Goal: Task Accomplishment & Management: Manage account settings

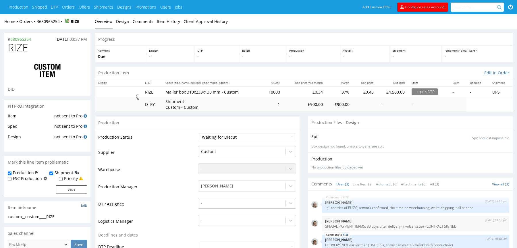
click at [21, 55] on div at bounding box center [47, 71] width 79 height 32
click at [21, 50] on span "RIZE" at bounding box center [18, 47] width 20 height 11
copy span "RIZE"
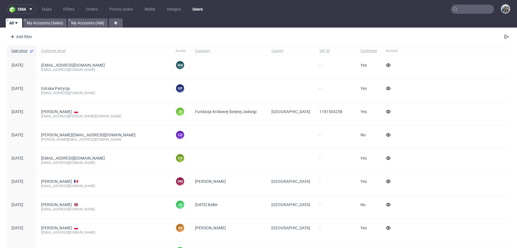
click at [465, 11] on input "text" at bounding box center [472, 9] width 43 height 9
paste input "RIZE"
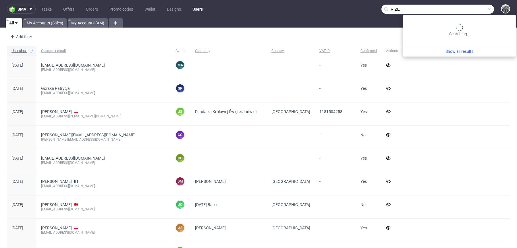
type input "RIZE"
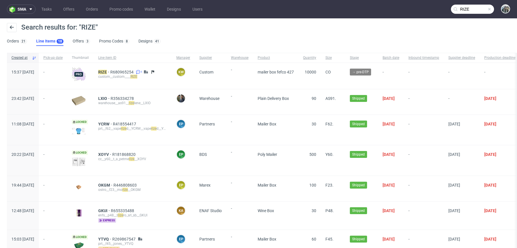
click at [116, 69] on div "RIZE R680965254 1 custom__custom____ RIZE" at bounding box center [133, 76] width 78 height 26
click at [107, 70] on mark "RIZE" at bounding box center [102, 72] width 9 height 5
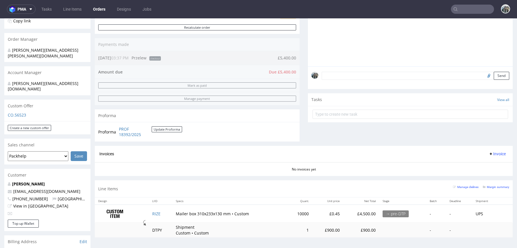
scroll to position [164, 0]
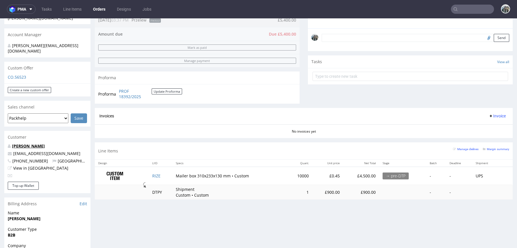
click at [29, 143] on link "[PERSON_NAME]" at bounding box center [28, 145] width 33 height 5
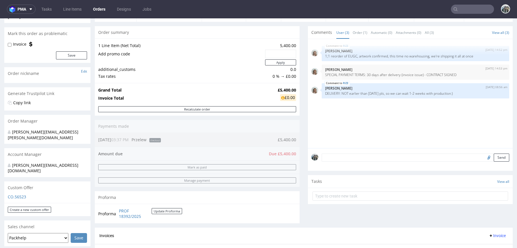
scroll to position [326, 0]
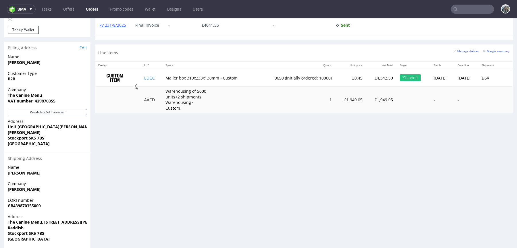
scroll to position [326, 0]
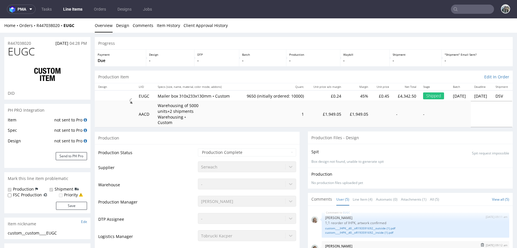
scroll to position [5, 0]
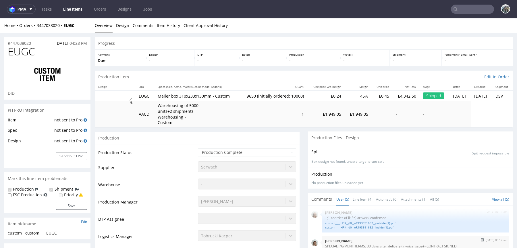
select select "in_progress"
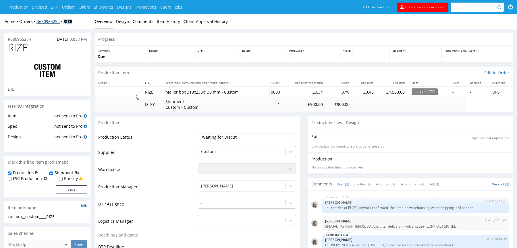
drag, startPoint x: 62, startPoint y: 25, endPoint x: 63, endPoint y: 20, distance: 4.3
click at [63, 20] on div "Home Orders R680965254 RIZE Overview Design Comments Item History Client Approv…" at bounding box center [258, 21] width 517 height 14
copy strong "RIZE"
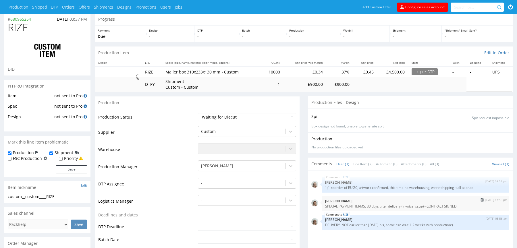
scroll to position [58, 0]
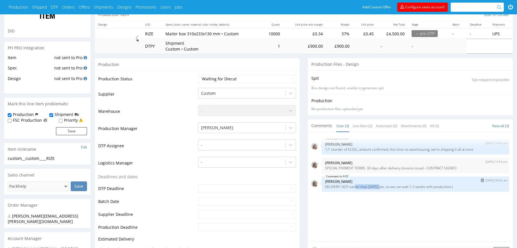
drag, startPoint x: 356, startPoint y: 188, endPoint x: 383, endPoint y: 188, distance: 26.1
click at [383, 188] on p "DELIVERY: NOT earlier than [DATE] pls, so we can wait 1-2 weeks with production…" at bounding box center [415, 187] width 181 height 4
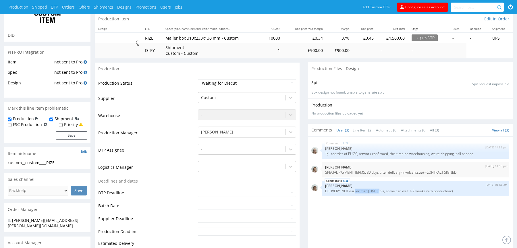
scroll to position [0, 0]
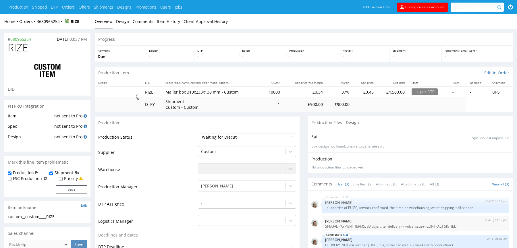
click at [17, 43] on span "RIZE" at bounding box center [18, 47] width 20 height 11
copy span "RIZE"
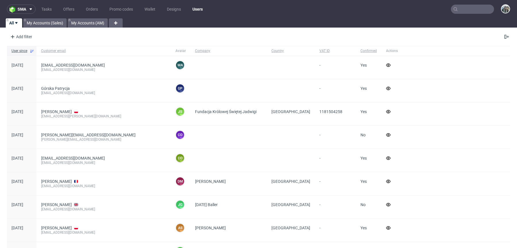
click at [470, 8] on input "text" at bounding box center [472, 9] width 43 height 9
paste input "RIZE"
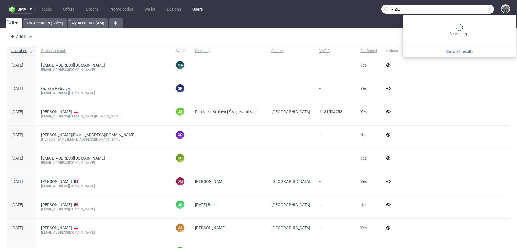
type input "RIZE"
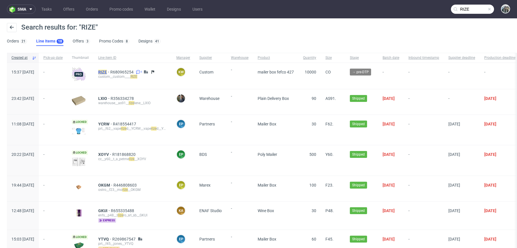
click at [107, 70] on mark "RIZE" at bounding box center [102, 72] width 9 height 5
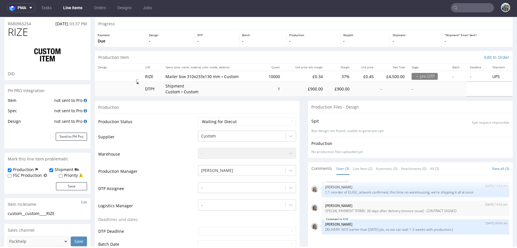
scroll to position [77, 0]
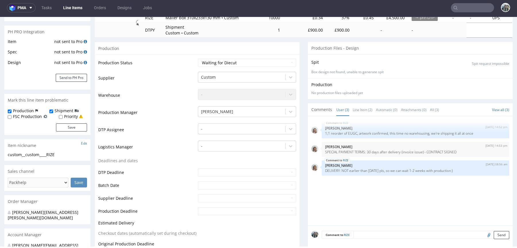
click at [468, 8] on input "text" at bounding box center [472, 7] width 43 height 9
paste input "R858063325"
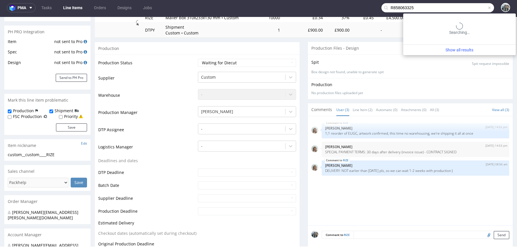
type input "R858063325"
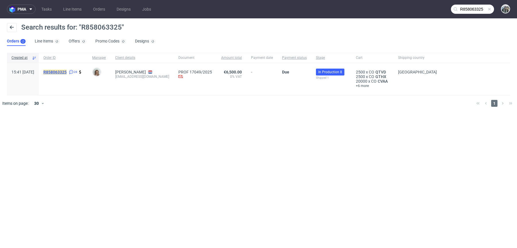
click at [67, 72] on mark "R858063325" at bounding box center [54, 72] width 23 height 5
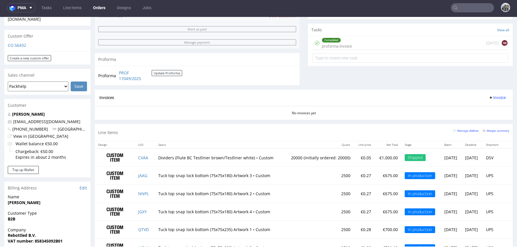
scroll to position [197, 0]
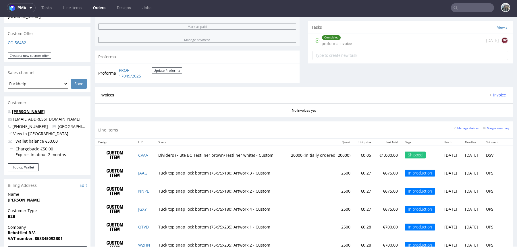
click at [40, 109] on link "[PERSON_NAME]" at bounding box center [28, 111] width 33 height 5
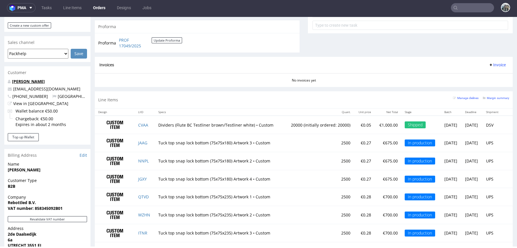
scroll to position [305, 0]
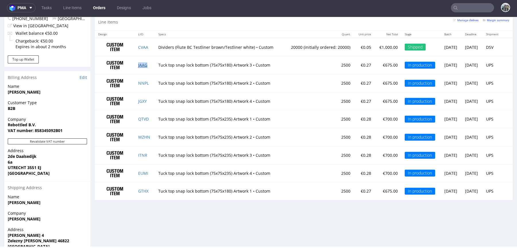
click at [138, 65] on link "JAAG" at bounding box center [142, 64] width 9 height 5
click at [138, 81] on link "NNPL" at bounding box center [143, 82] width 11 height 5
click at [142, 100] on link "JGXY" at bounding box center [142, 100] width 9 height 5
click at [142, 116] on link "QTVD" at bounding box center [143, 118] width 11 height 5
click at [144, 137] on link "WZHN" at bounding box center [144, 136] width 12 height 5
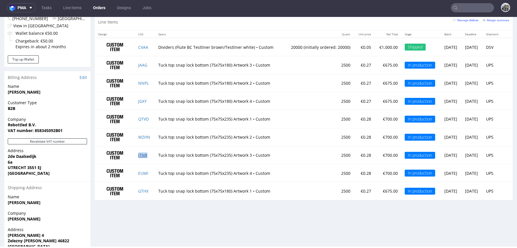
click at [142, 154] on link "ITNR" at bounding box center [142, 154] width 9 height 5
click at [142, 170] on link "EUMI" at bounding box center [143, 172] width 10 height 5
click at [142, 188] on link "GTHX" at bounding box center [143, 190] width 10 height 5
click at [464, 9] on input "text" at bounding box center [472, 7] width 43 height 9
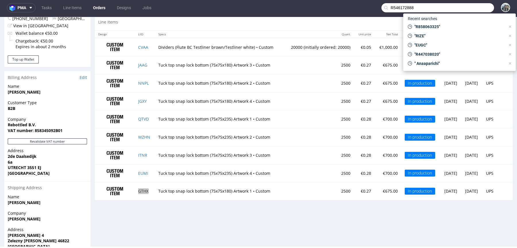
type input "R546172888"
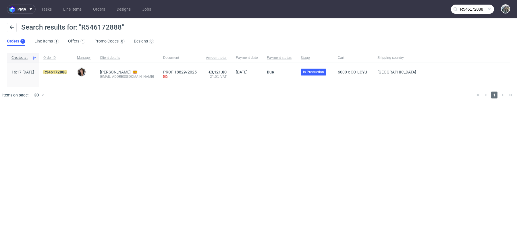
click at [67, 69] on div "R546172888" at bounding box center [56, 75] width 34 height 24
click at [67, 74] on link "546172888" at bounding box center [56, 72] width 21 height 5
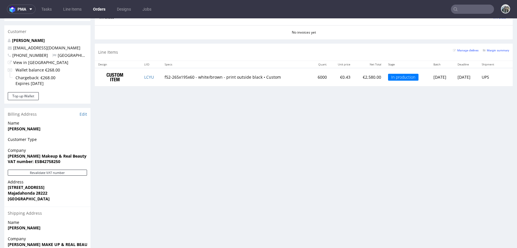
scroll to position [274, 0]
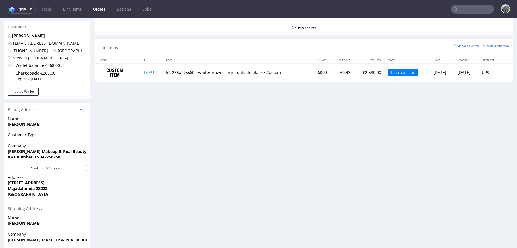
click at [58, 154] on strong "VAT number: ESB42758250" at bounding box center [34, 156] width 53 height 5
copy strong "ESB42758250"
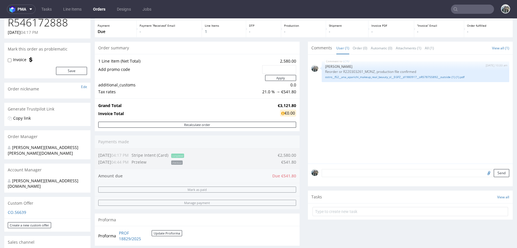
scroll to position [0, 0]
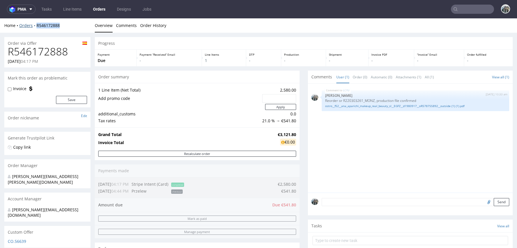
drag, startPoint x: 49, startPoint y: 31, endPoint x: 34, endPoint y: 25, distance: 15.6
click at [34, 26] on div "Home Orders R546172888 Overview Comments Order History" at bounding box center [258, 25] width 517 height 14
copy link "R546172888"
drag, startPoint x: 293, startPoint y: 121, endPoint x: 279, endPoint y: 121, distance: 13.8
click at [279, 121] on td "21.0 % → €541.80" at bounding box center [278, 120] width 35 height 7
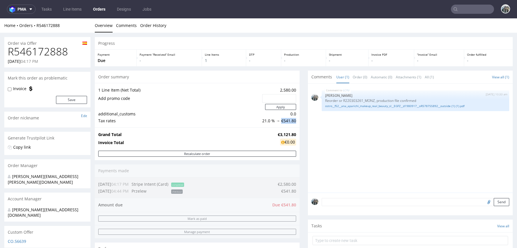
copy td "€541.80"
drag, startPoint x: 262, startPoint y: 124, endPoint x: 257, endPoint y: 121, distance: 6.2
click at [257, 121] on div "1 Line Item (Net Total) 2,580.00 Add promo code Apply additional_customs 0.0 Ta…" at bounding box center [197, 105] width 205 height 44
copy tbody "1 Line Item (Net Total) 2,580.00 Add promo code Apply additional_customs 0.0 Ta…"
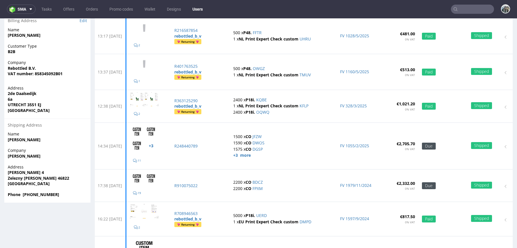
scroll to position [147, 0]
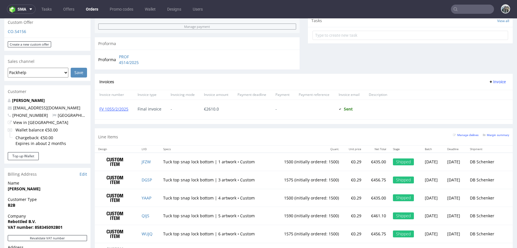
scroll to position [232, 0]
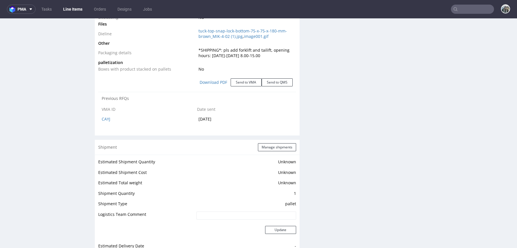
scroll to position [632, 0]
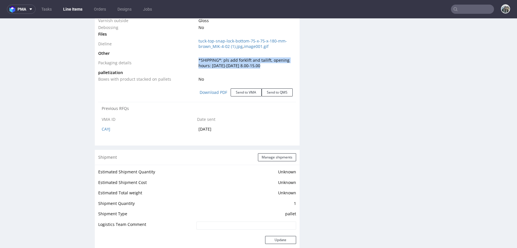
drag, startPoint x: 262, startPoint y: 69, endPoint x: 196, endPoint y: 63, distance: 66.2
click at [197, 64] on td "*SHIPPING*: pls add forklift and tailift, opening hours: [DATE]-[DATE] 8.00-15.…" at bounding box center [246, 63] width 99 height 12
copy span "*SHIPPING*: pls add forklift and tailift, opening hours: [DATE]-[DATE] 8.00-15.…"
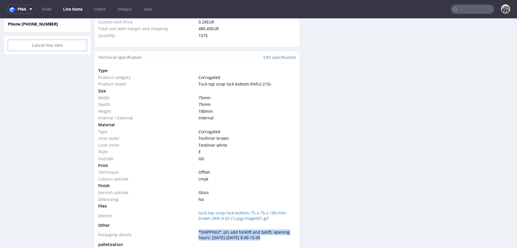
scroll to position [363, 0]
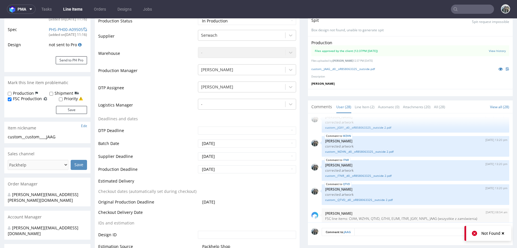
scroll to position [111, 0]
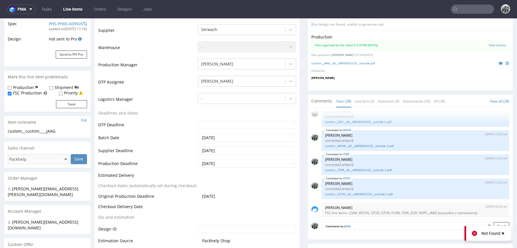
click at [64, 88] on label "Shipment" at bounding box center [64, 88] width 19 height 6
click at [53, 88] on input "Shipment" at bounding box center [51, 88] width 4 height 5
checkbox input "true"
click at [66, 102] on button "Save" at bounding box center [71, 104] width 31 height 8
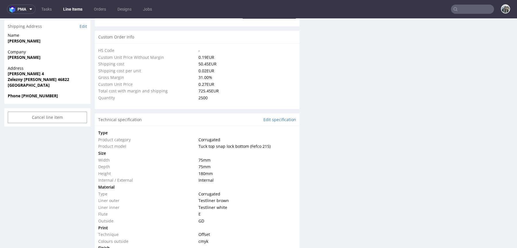
scroll to position [452, 0]
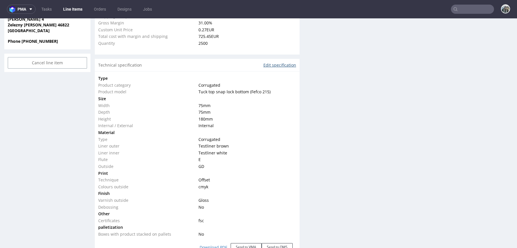
click at [277, 64] on link "Edit specification" at bounding box center [279, 65] width 33 height 6
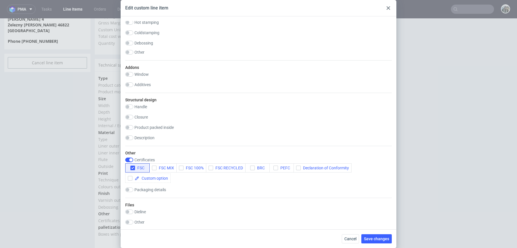
scroll to position [494, 0]
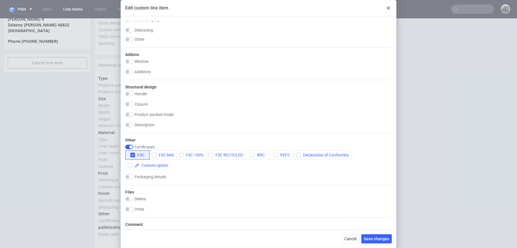
click at [150, 177] on label "Packaging details" at bounding box center [150, 177] width 32 height 5
checkbox input "true"
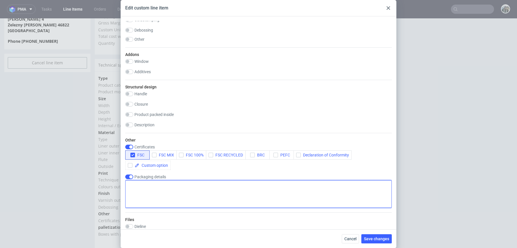
click at [151, 191] on textarea at bounding box center [258, 194] width 266 height 28
paste textarea "*SHIPPING*: pls add forklift and tailift, opening hours: [DATE]-[DATE] 8.00-15.…"
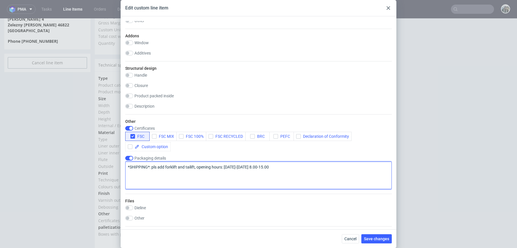
scroll to position [523, 0]
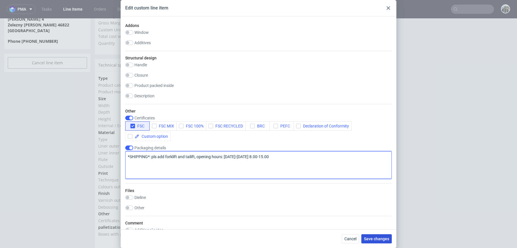
type textarea "*SHIPPING*: pls add forklift and tailift, opening hours: [DATE]-[DATE] 8.00-15.…"
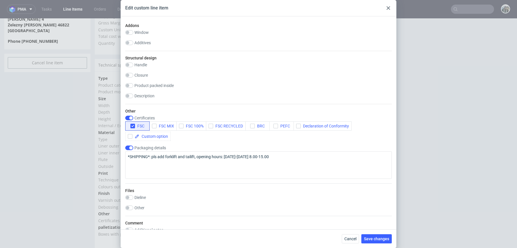
drag, startPoint x: 373, startPoint y: 238, endPoint x: 364, endPoint y: 210, distance: 29.6
click at [373, 238] on span "Save changes" at bounding box center [376, 239] width 25 height 4
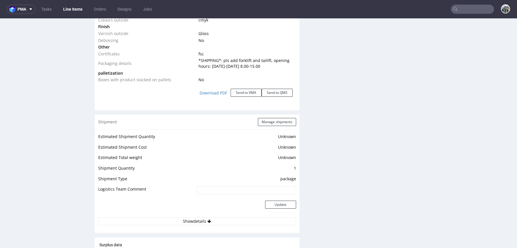
scroll to position [622, 0]
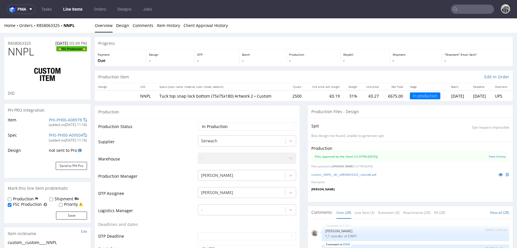
scroll to position [529, 0]
click at [67, 197] on label "Shipment" at bounding box center [64, 199] width 19 height 6
click at [53, 197] on input "Shipment" at bounding box center [51, 199] width 4 height 5
checkbox input "true"
click at [67, 213] on button "Save" at bounding box center [71, 216] width 31 height 8
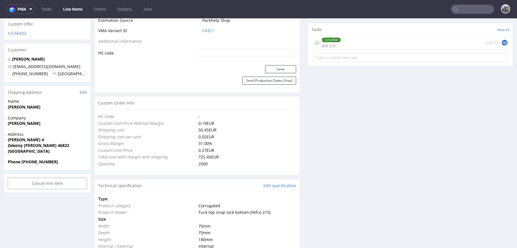
scroll to position [346, 0]
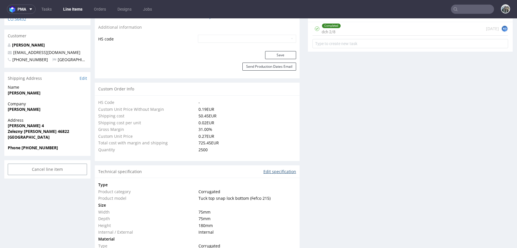
click at [275, 170] on link "Edit specification" at bounding box center [279, 172] width 33 height 6
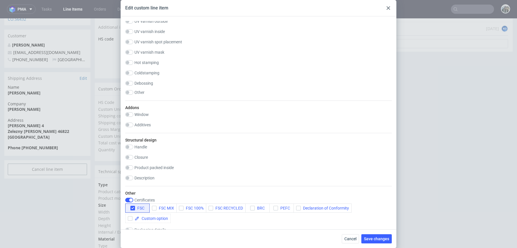
scroll to position [612, 0]
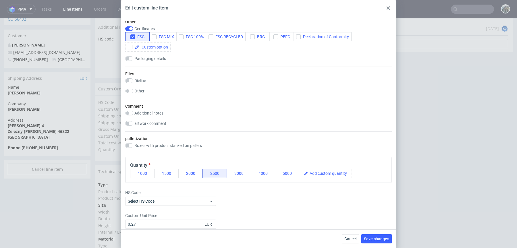
drag, startPoint x: 155, startPoint y: 56, endPoint x: 156, endPoint y: 62, distance: 5.8
click at [155, 56] on label "Packaging details" at bounding box center [150, 58] width 32 height 5
checkbox input "true"
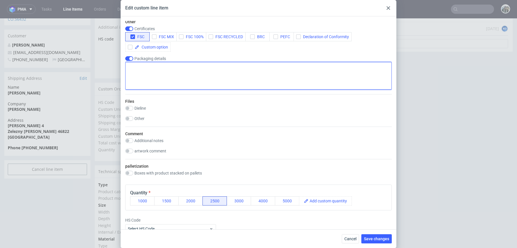
click at [161, 70] on textarea at bounding box center [258, 76] width 266 height 28
paste textarea "*SHIPPING*: pls add forklift and tailift, opening hours: [DATE]-[DATE] 8.00-15.…"
type textarea "*SHIPPING*: pls add forklift and tailift, opening hours: [DATE]-[DATE] 8.00-15.…"
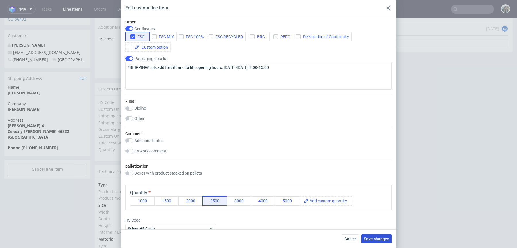
click at [379, 237] on span "Save changes" at bounding box center [376, 239] width 25 height 4
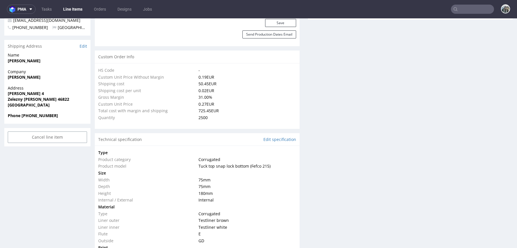
scroll to position [480, 0]
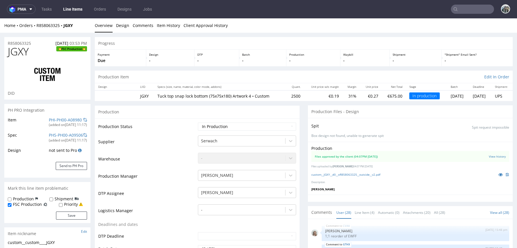
scroll to position [529, 0]
drag, startPoint x: 67, startPoint y: 199, endPoint x: 67, endPoint y: 208, distance: 9.8
click at [67, 199] on label "Shipment" at bounding box center [64, 199] width 19 height 6
click at [53, 199] on input "Shipment" at bounding box center [51, 199] width 4 height 5
checkbox input "true"
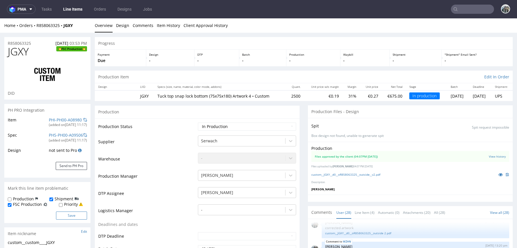
click at [67, 216] on button "Save" at bounding box center [71, 216] width 31 height 8
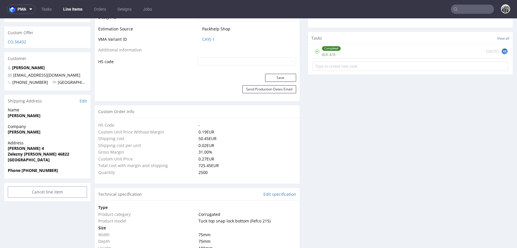
scroll to position [323, 0]
click at [266, 193] on link "Edit specification" at bounding box center [279, 194] width 33 height 6
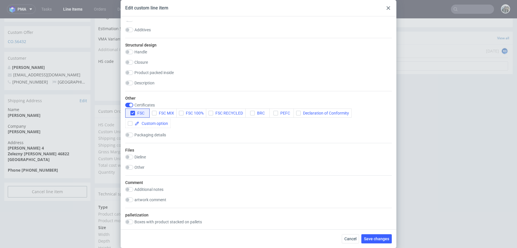
scroll to position [559, 0]
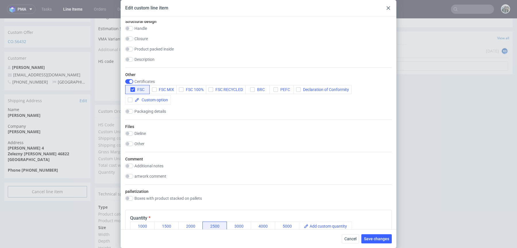
click at [148, 110] on label "Packaging details" at bounding box center [150, 111] width 32 height 5
checkbox input "true"
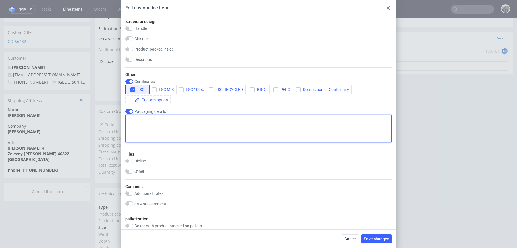
click at [152, 124] on textarea at bounding box center [258, 129] width 266 height 28
paste textarea "*SHIPPING*: pls add forklift and tailift, opening hours: [DATE]-[DATE] 8.00-15.…"
type textarea "*SHIPPING*: pls add forklift and tailift, opening hours: [DATE]-[DATE] 8.00-15.…"
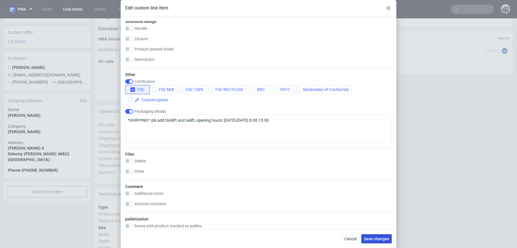
click at [372, 238] on span "Save changes" at bounding box center [376, 239] width 25 height 4
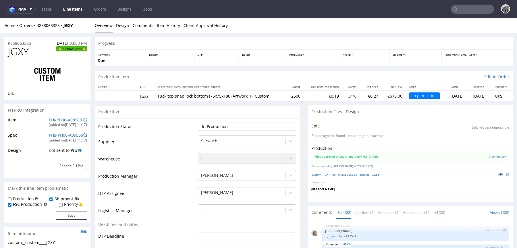
scroll to position [529, 0]
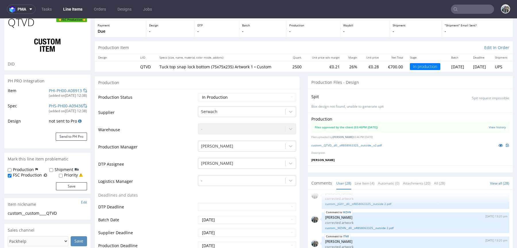
scroll to position [84, 0]
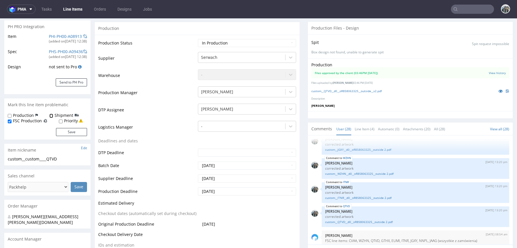
click at [52, 115] on input "Shipment" at bounding box center [51, 116] width 4 height 5
checkbox input "true"
click at [69, 132] on button "Save" at bounding box center [71, 132] width 31 height 8
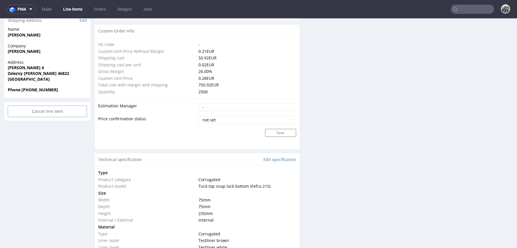
scroll to position [408, 0]
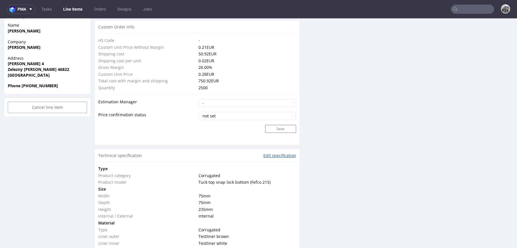
click at [272, 154] on link "Edit specification" at bounding box center [279, 156] width 33 height 6
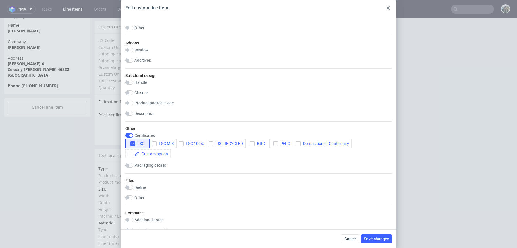
scroll to position [534, 0]
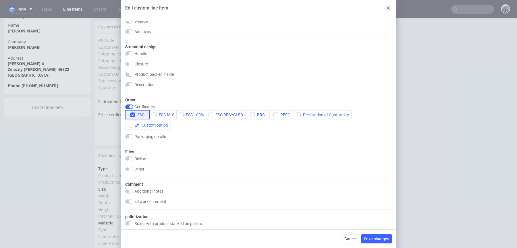
click at [155, 138] on div "Packaging details" at bounding box center [258, 137] width 266 height 6
click at [155, 135] on label "Packaging details" at bounding box center [150, 136] width 32 height 5
checkbox input "true"
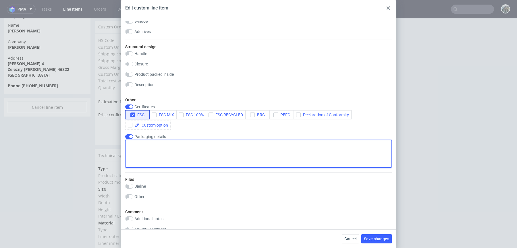
click at [155, 156] on textarea at bounding box center [258, 154] width 266 height 28
paste textarea "*SHIPPING*: pls add forklift and tailift, opening hours: [DATE]-[DATE] 8.00-15.…"
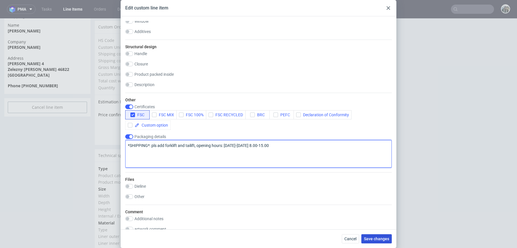
type textarea "*SHIPPING*: pls add forklift and tailift, opening hours: [DATE]-[DATE] 8.00-15.…"
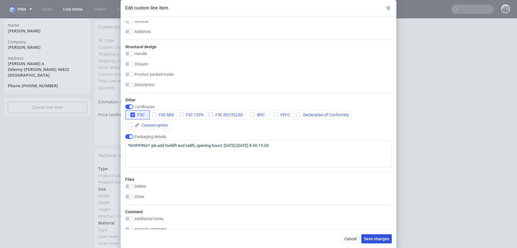
click at [378, 239] on span "Save changes" at bounding box center [376, 239] width 25 height 4
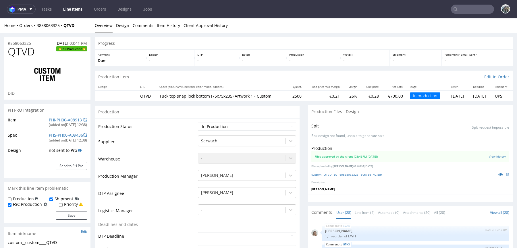
scroll to position [529, 0]
click at [52, 198] on input "Shipment" at bounding box center [51, 199] width 4 height 5
checkbox input "true"
click at [67, 219] on div "Production Shipment FSC Production Priority Save" at bounding box center [47, 209] width 86 height 27
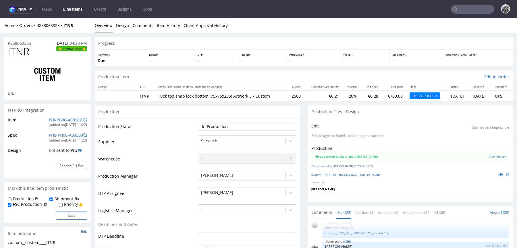
click at [70, 214] on button "Save" at bounding box center [71, 216] width 31 height 8
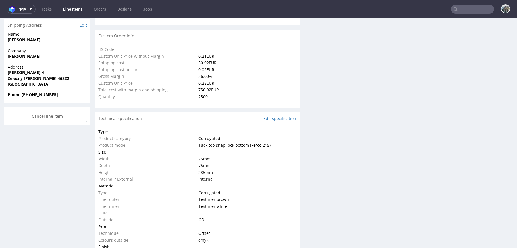
scroll to position [365, 0]
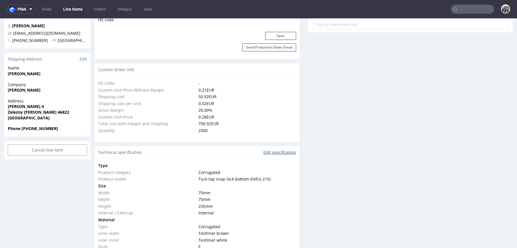
click at [274, 153] on link "Edit specification" at bounding box center [279, 153] width 33 height 6
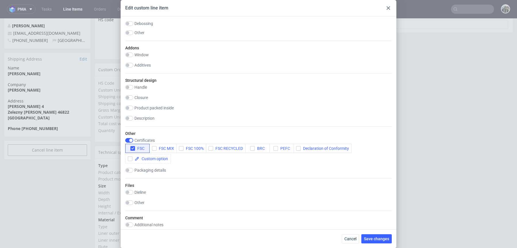
scroll to position [501, 0]
click at [152, 170] on label "Packaging details" at bounding box center [150, 169] width 32 height 5
checkbox input "true"
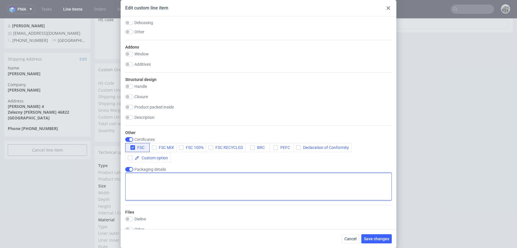
click at [154, 186] on textarea at bounding box center [258, 187] width 266 height 28
paste textarea "*SHIPPING*: pls add forklift and tailift, opening hours: [DATE]-[DATE] 8.00-15.…"
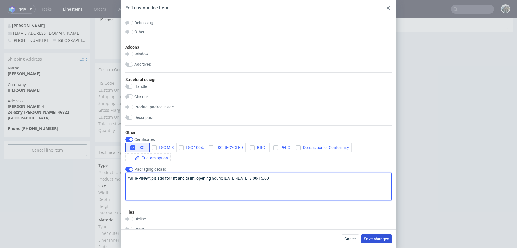
type textarea "*SHIPPING*: pls add forklift and tailift, opening hours: [DATE]-[DATE] 8.00-15.…"
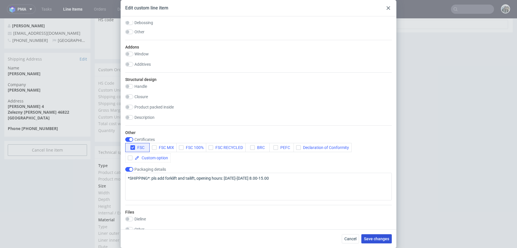
click at [381, 240] on span "Save changes" at bounding box center [376, 239] width 25 height 4
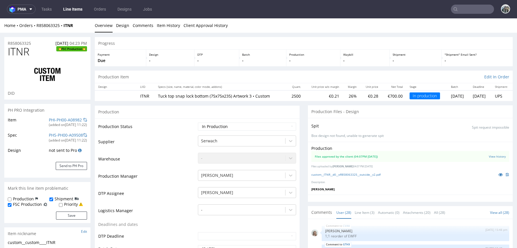
scroll to position [529, 0]
click at [53, 199] on div "Shipment" at bounding box center [63, 199] width 29 height 6
click at [49, 199] on input "Shipment" at bounding box center [51, 199] width 4 height 5
checkbox input "true"
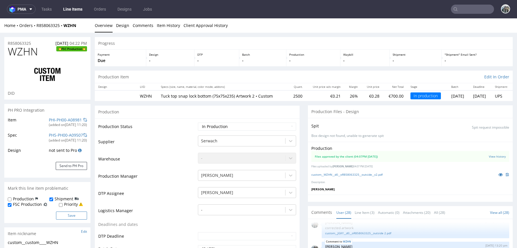
click at [68, 214] on button "Save" at bounding box center [71, 216] width 31 height 8
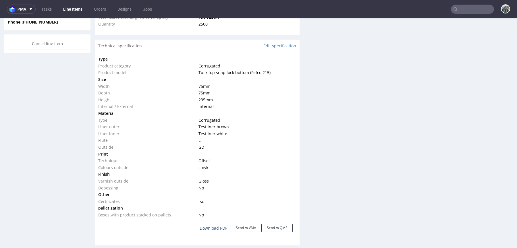
scroll to position [474, 0]
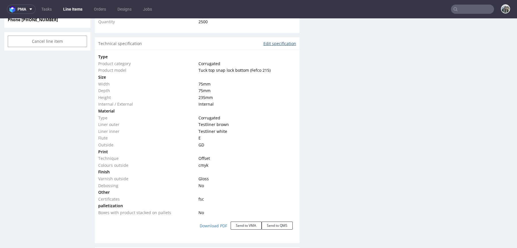
click at [271, 44] on link "Edit specification" at bounding box center [279, 44] width 33 height 6
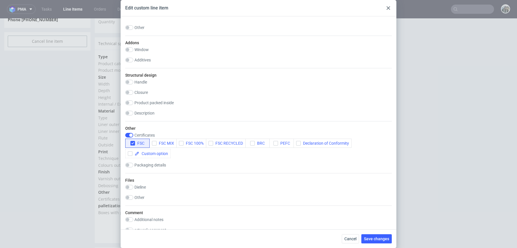
scroll to position [530, 0]
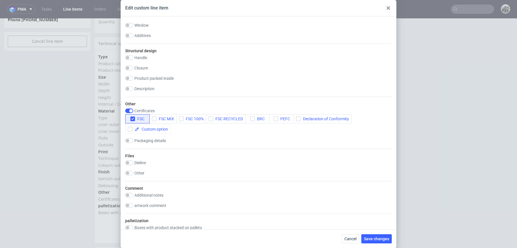
click at [151, 138] on label "Packaging details" at bounding box center [150, 140] width 32 height 5
checkbox input "true"
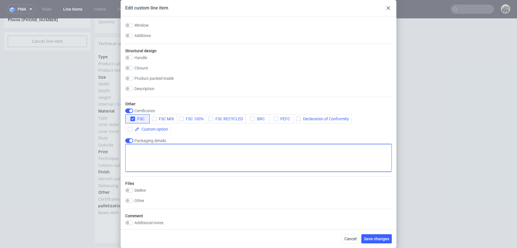
click at [165, 163] on textarea at bounding box center [258, 158] width 266 height 28
paste textarea "*SHIPPING*: pls add forklift and tailift, opening hours: [DATE]-[DATE] 8.00-15.…"
type textarea "*SHIPPING*: pls add forklift and tailift, opening hours: [DATE]-[DATE] 8.00-15.…"
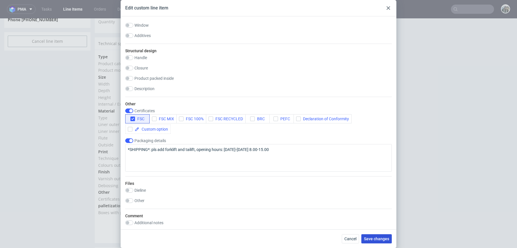
click at [370, 237] on span "Save changes" at bounding box center [376, 239] width 25 height 4
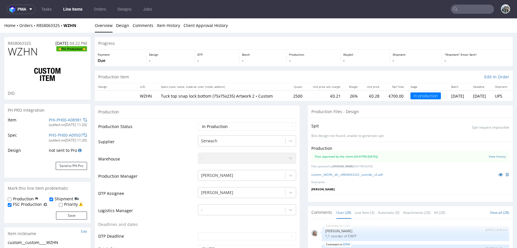
scroll to position [529, 0]
click at [61, 200] on label "Shipment" at bounding box center [64, 199] width 19 height 6
click at [53, 200] on input "Shipment" at bounding box center [51, 199] width 4 height 5
checkbox input "true"
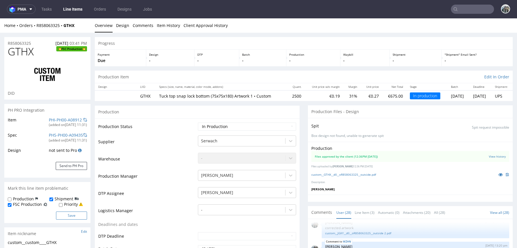
click at [61, 214] on button "Save" at bounding box center [71, 216] width 31 height 8
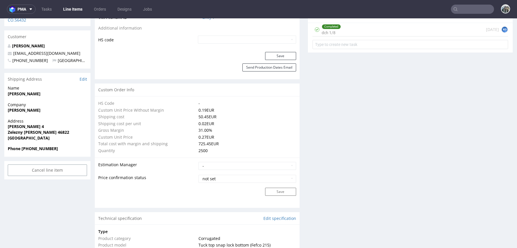
scroll to position [355, 0]
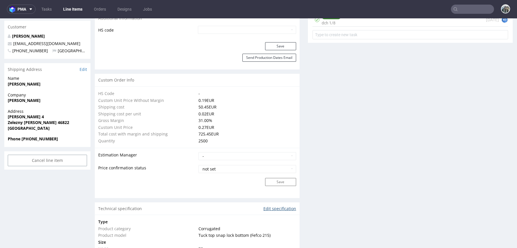
click at [279, 207] on link "Edit specification" at bounding box center [279, 209] width 33 height 6
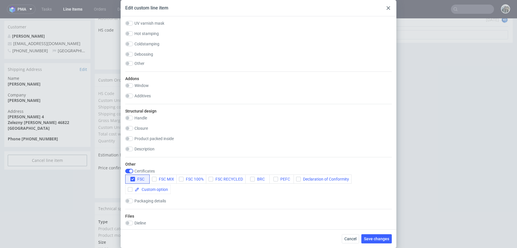
scroll to position [510, 0]
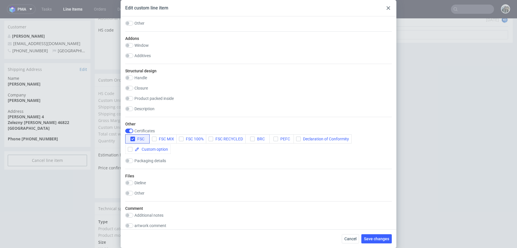
click at [154, 162] on div "Packaging details" at bounding box center [258, 161] width 266 height 6
click at [154, 160] on label "Packaging details" at bounding box center [150, 160] width 32 height 5
checkbox input "true"
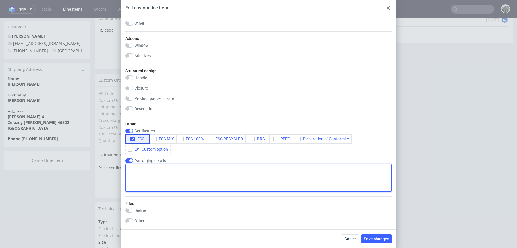
click at [173, 168] on textarea at bounding box center [258, 178] width 266 height 28
paste textarea "*SHIPPING*: pls add forklift and tailift, opening hours: [DATE]-[DATE] 8.00-15.…"
type textarea "*SHIPPING*: pls add forklift and tailift, opening hours: [DATE]-[DATE] 8.00-15.…"
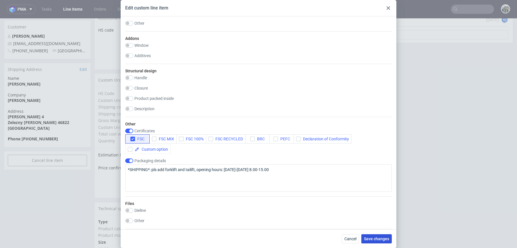
click at [378, 239] on span "Save changes" at bounding box center [376, 239] width 25 height 4
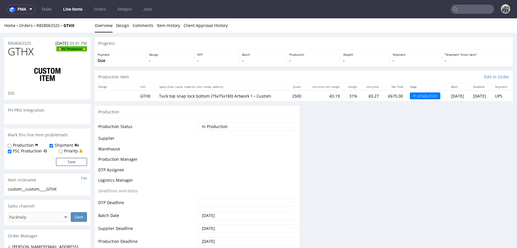
scroll to position [0, 0]
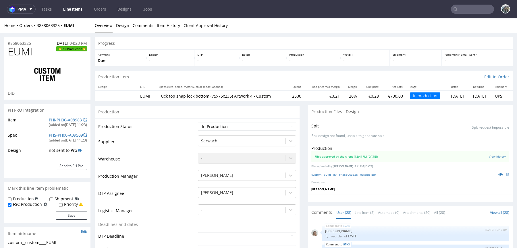
scroll to position [529, 0]
click at [63, 201] on label "Shipment" at bounding box center [64, 199] width 19 height 6
click at [53, 201] on input "Shipment" at bounding box center [51, 199] width 4 height 5
checkbox input "true"
click at [66, 212] on button "Save" at bounding box center [71, 216] width 31 height 8
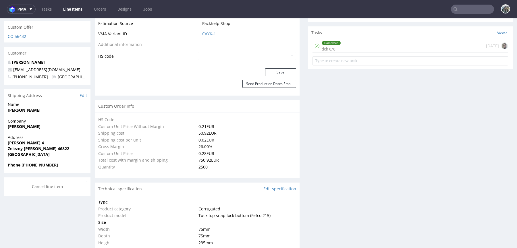
scroll to position [385, 0]
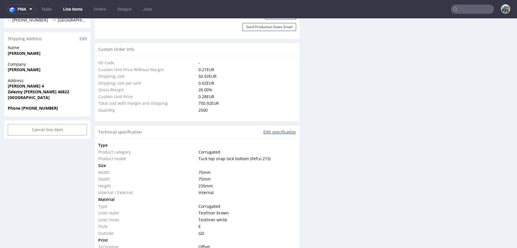
click at [281, 131] on link "Edit specification" at bounding box center [279, 132] width 33 height 6
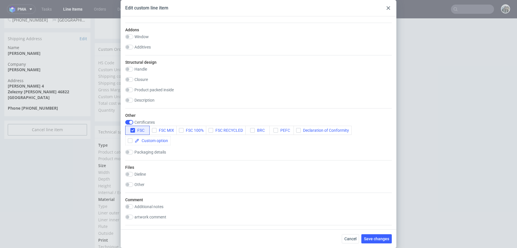
scroll to position [520, 0]
click at [138, 181] on label "Other" at bounding box center [139, 183] width 10 height 5
checkbox input "true"
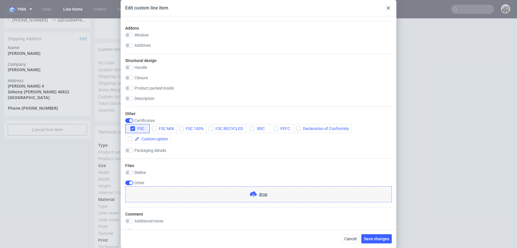
click at [147, 149] on label "Packaging details" at bounding box center [150, 150] width 32 height 5
checkbox input "true"
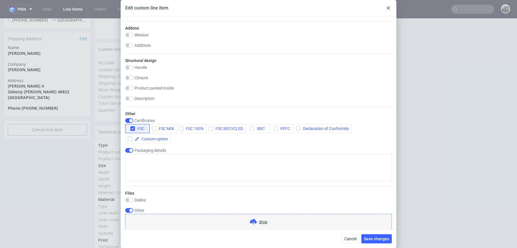
click at [152, 181] on div "Other Certificates FSC FSC MIX FSC 100% FSC RECYCLED BRC PEFC Declaration of Co…" at bounding box center [258, 146] width 266 height 80
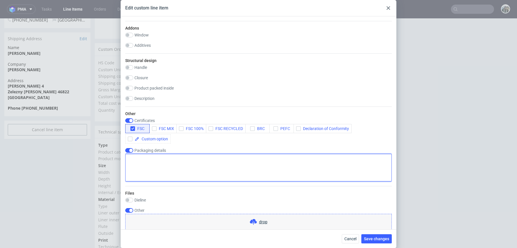
click at [156, 170] on textarea at bounding box center [258, 168] width 266 height 28
paste textarea "*SHIPPING*: pls add forklift and tailift, opening hours: [DATE]-[DATE] 8.00-15.…"
type textarea "*SHIPPING*: pls add forklift and tailift, opening hours: [DATE]-[DATE] 8.00-15.…"
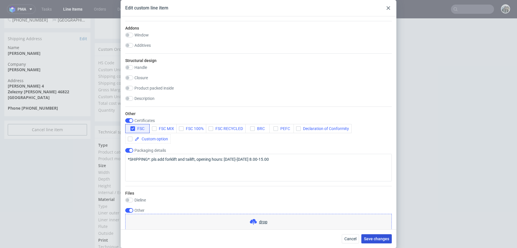
click at [363, 237] on button "Save changes" at bounding box center [376, 238] width 30 height 9
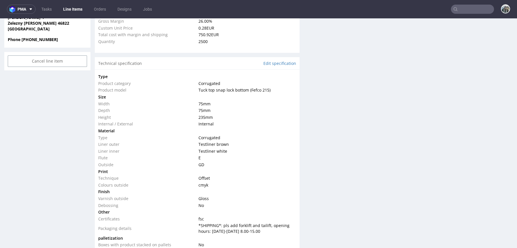
scroll to position [507, 0]
